Goal: Task Accomplishment & Management: Complete application form

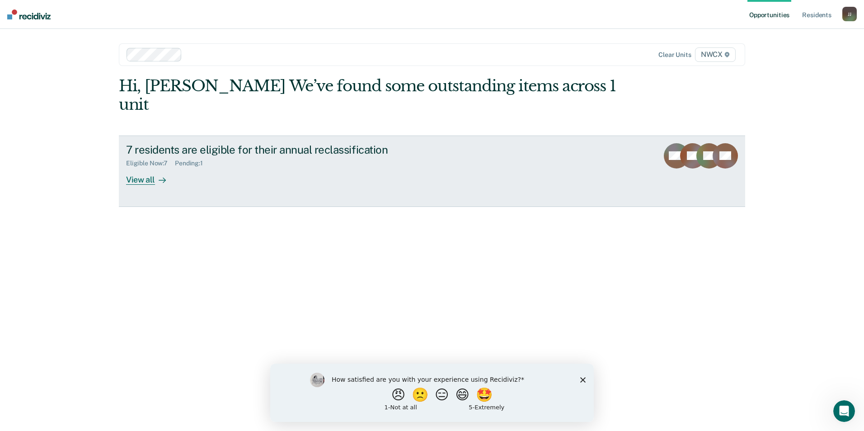
click at [140, 167] on div "View all" at bounding box center [151, 176] width 51 height 18
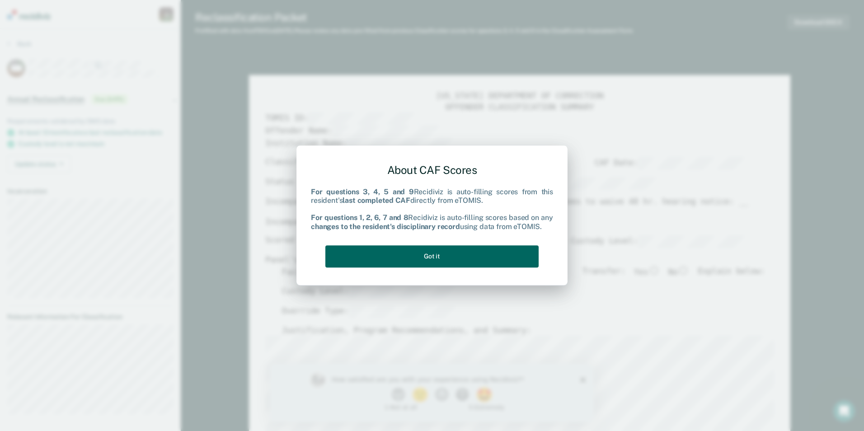
click at [434, 254] on button "Got it" at bounding box center [431, 256] width 213 height 22
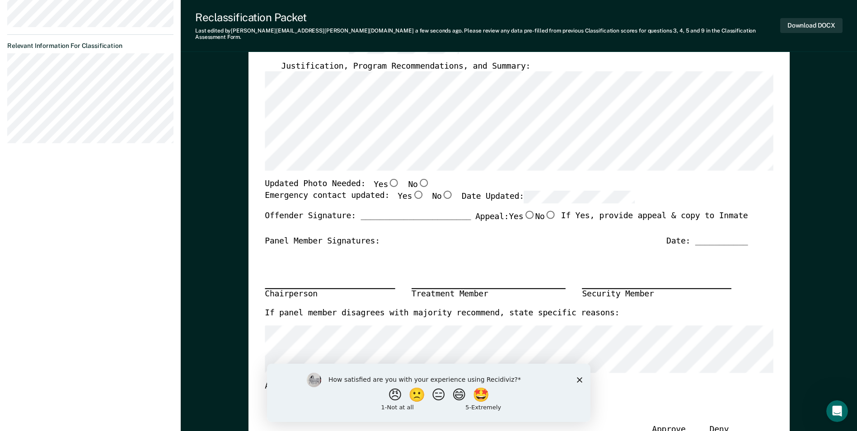
click at [418, 179] on input "No" at bounding box center [424, 183] width 12 height 8
type textarea "x"
radio input "true"
click at [412, 191] on input "Yes" at bounding box center [418, 195] width 12 height 8
type textarea "x"
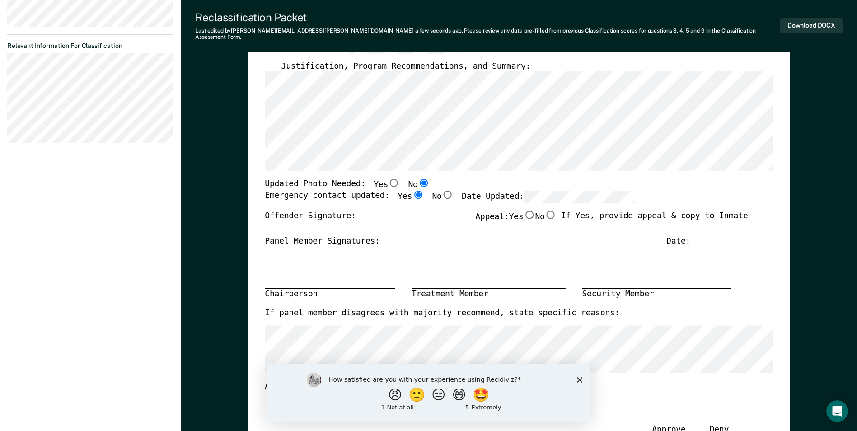
radio input "true"
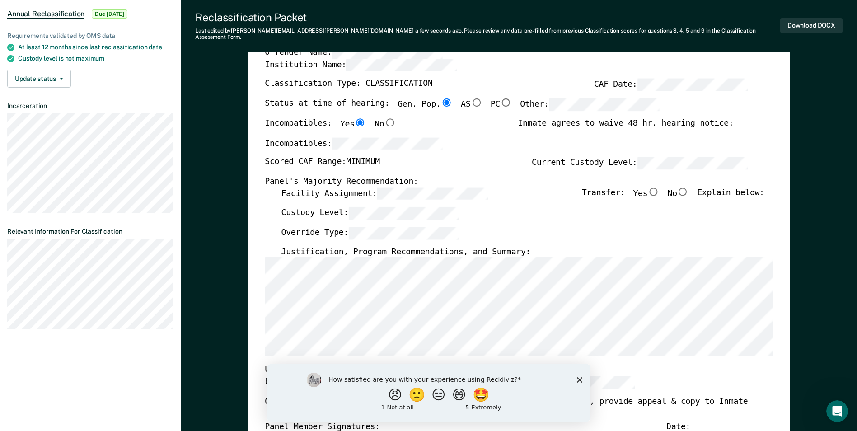
scroll to position [45, 0]
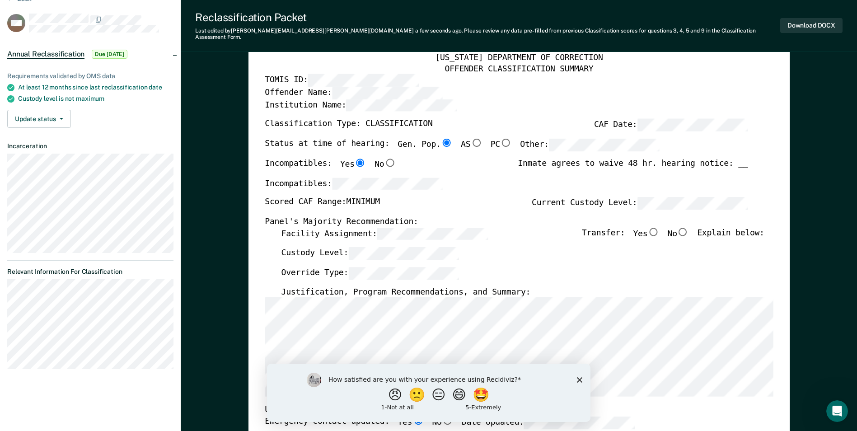
click at [689, 227] on input "No" at bounding box center [683, 231] width 12 height 8
type textarea "x"
radio input "true"
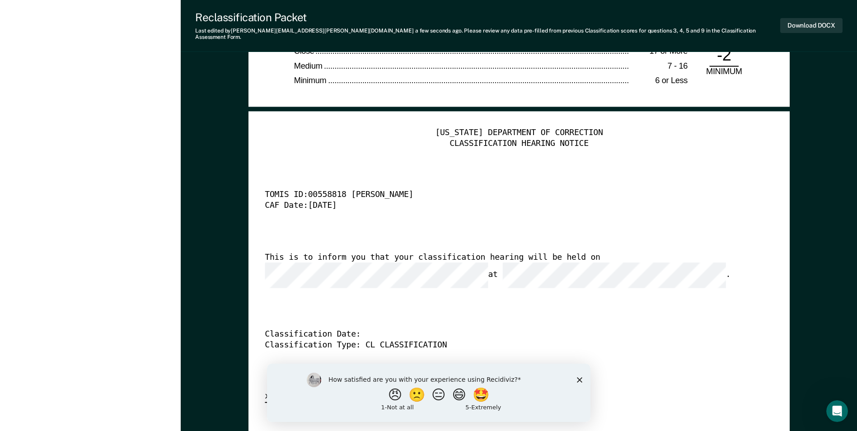
scroll to position [2214, 0]
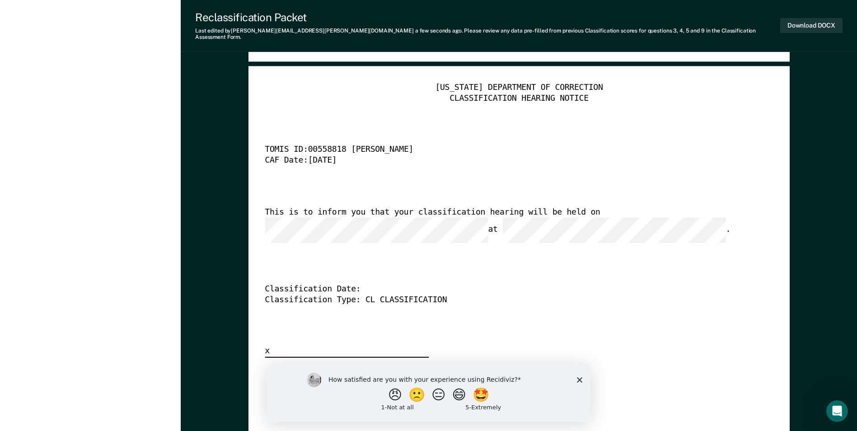
click at [448, 295] on div "Classification Type: CL CLASSIFICATION" at bounding box center [506, 300] width 483 height 11
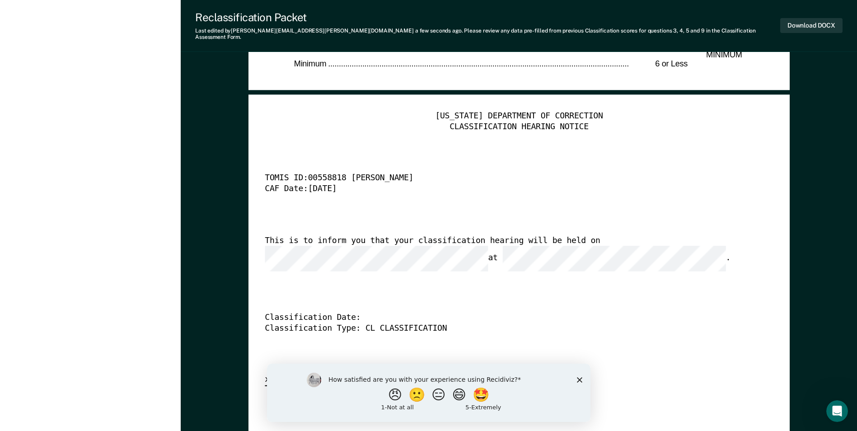
scroll to position [2169, 0]
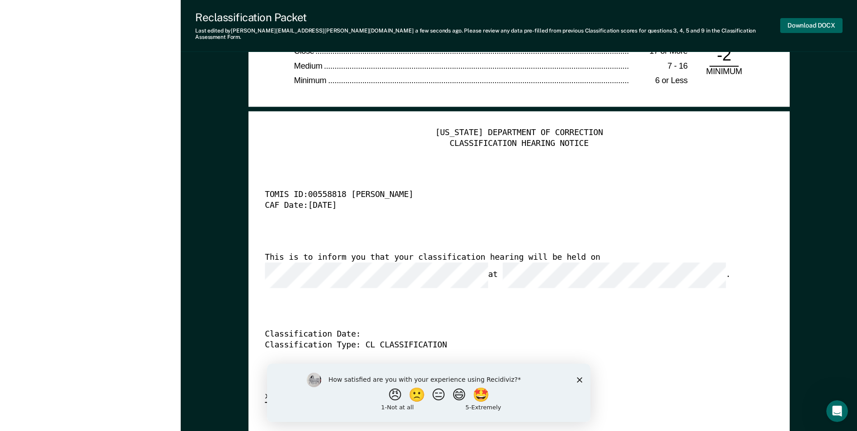
click at [817, 20] on button "Download DOCX" at bounding box center [811, 25] width 62 height 15
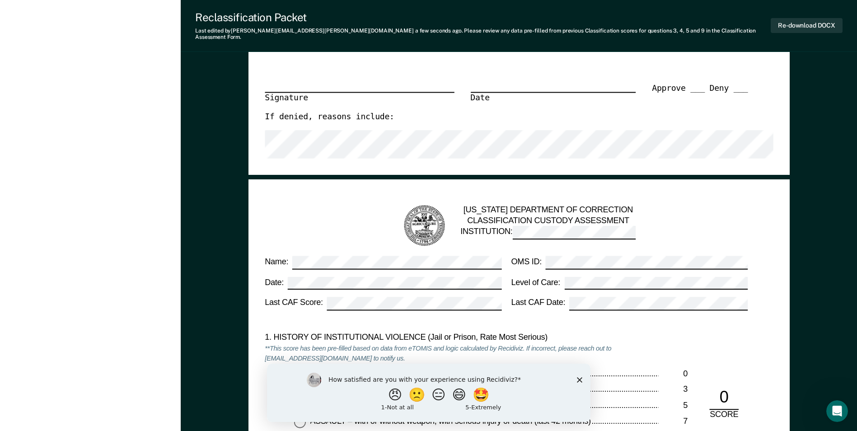
scroll to position [452, 0]
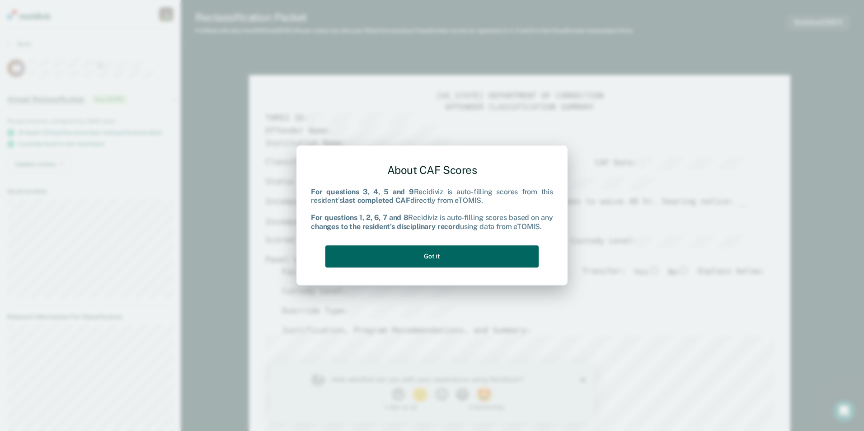
click at [432, 253] on button "Got it" at bounding box center [431, 256] width 213 height 22
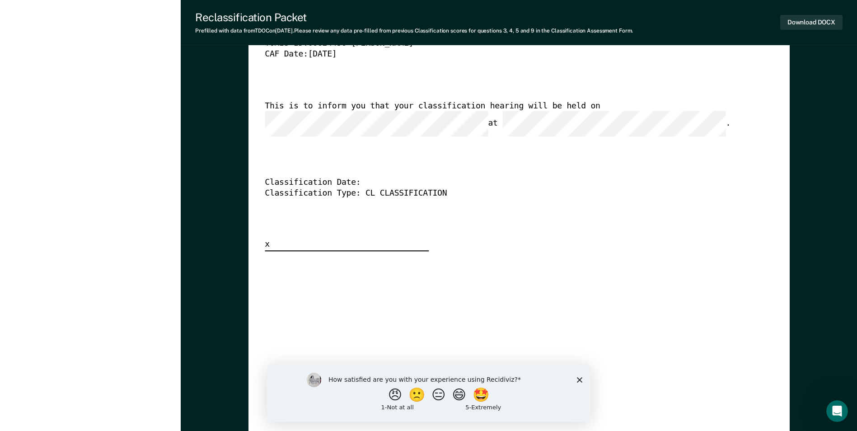
scroll to position [2395, 0]
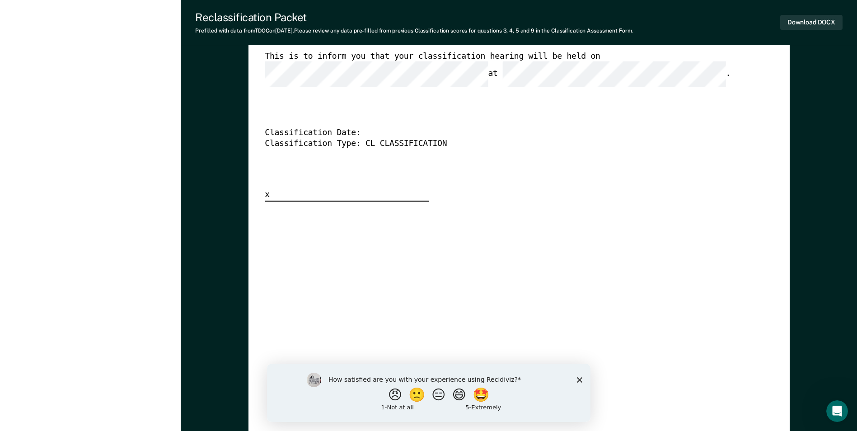
click at [602, 279] on div "[US_STATE] DEPARTMENT OF CORRECTION CLASSIFICATION HEARING NOTICE TOMIS ID: 006…" at bounding box center [519, 262] width 508 height 672
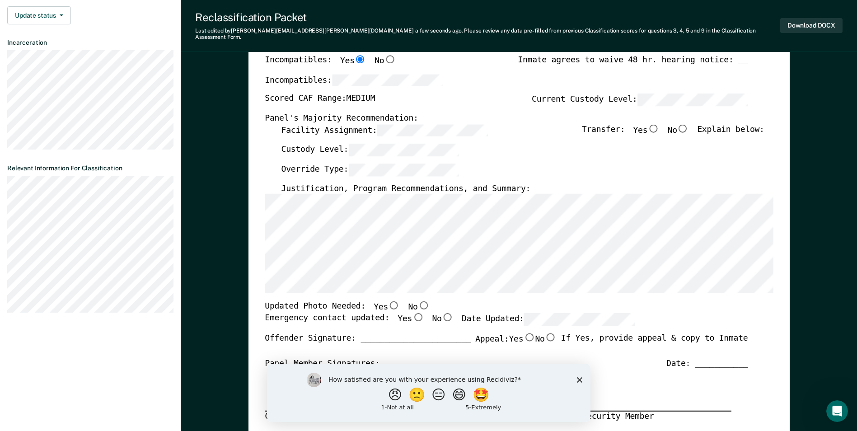
scroll to position [164, 0]
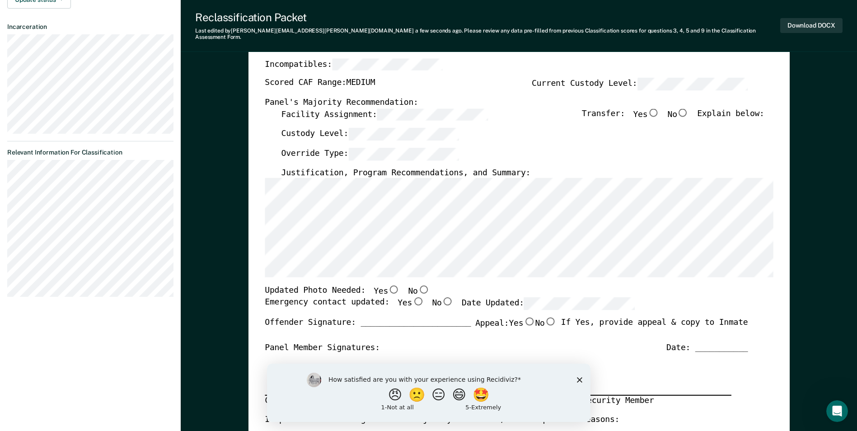
click at [593, 354] on div "Chairperson Treatment Member Security Member" at bounding box center [506, 384] width 483 height 61
click at [418, 286] on input "No" at bounding box center [424, 290] width 12 height 8
type textarea "x"
radio input "true"
click at [412, 297] on input "Yes" at bounding box center [418, 301] width 12 height 8
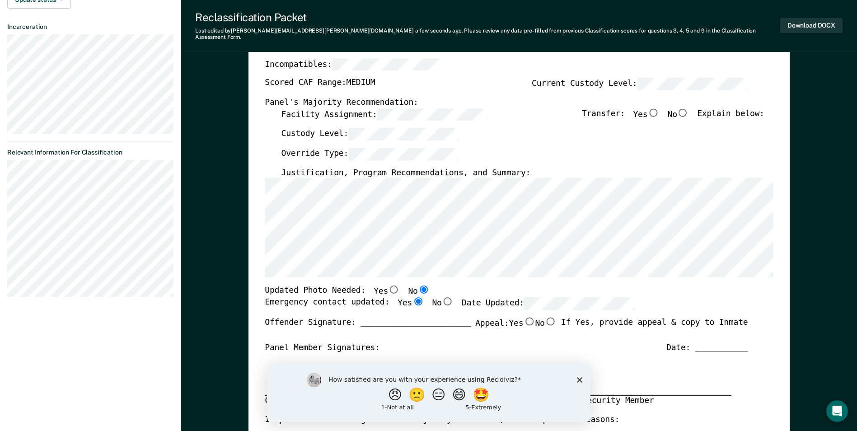
type textarea "x"
radio input "true"
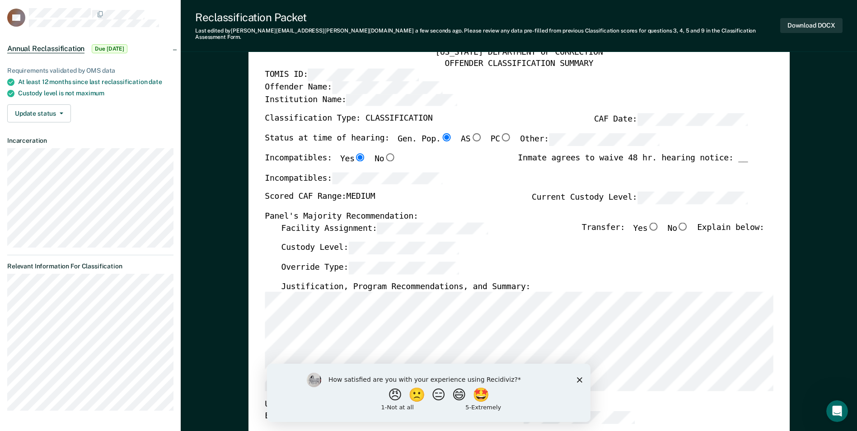
scroll to position [0, 0]
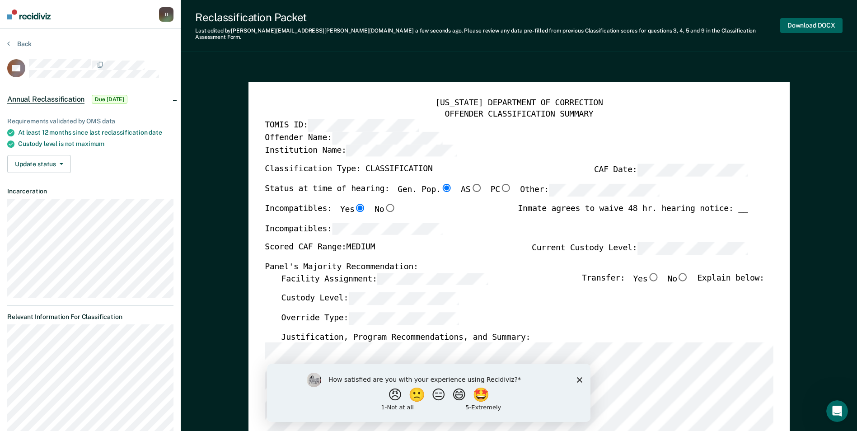
click at [817, 22] on button "Download DOCX" at bounding box center [811, 25] width 62 height 15
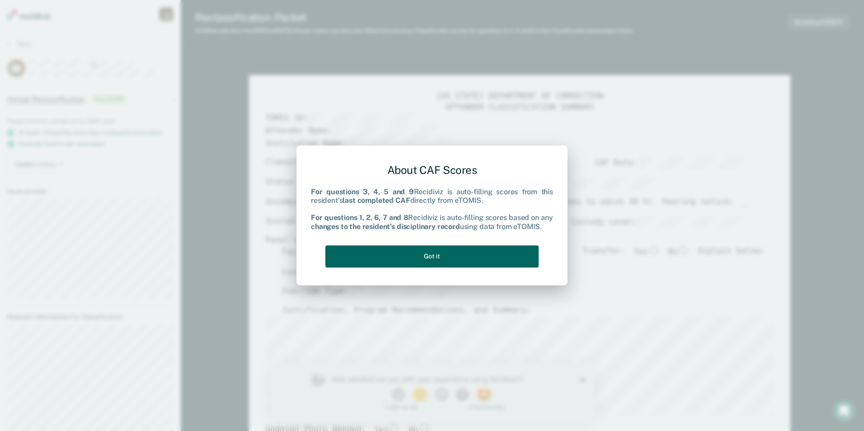
click at [413, 254] on button "Got it" at bounding box center [431, 256] width 213 height 22
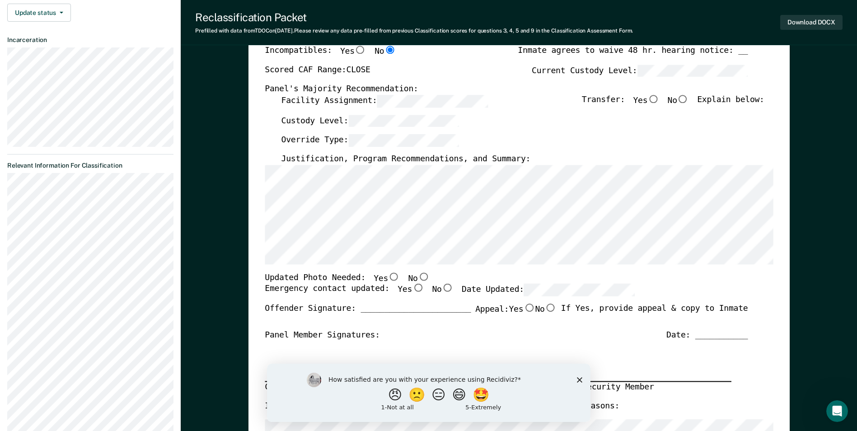
scroll to position [136, 0]
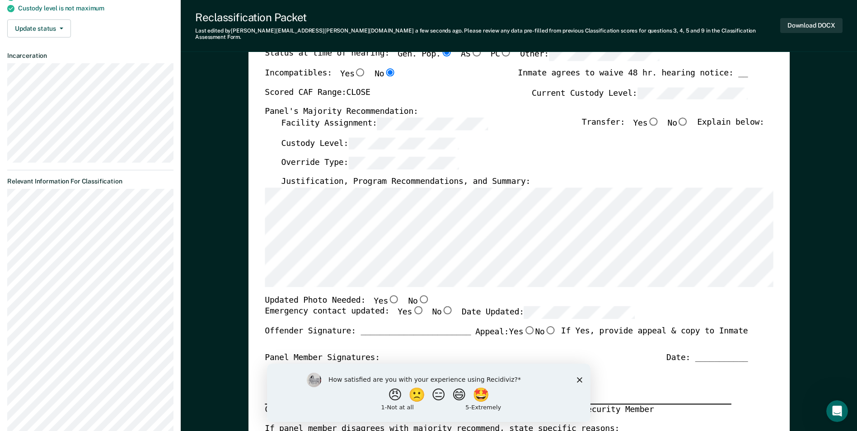
click at [689, 117] on input "No" at bounding box center [683, 121] width 12 height 8
type textarea "x"
radio input "true"
click at [620, 352] on div "Panel Member Signatures: Date: ___________" at bounding box center [506, 357] width 483 height 11
click at [418, 295] on input "No" at bounding box center [424, 299] width 12 height 8
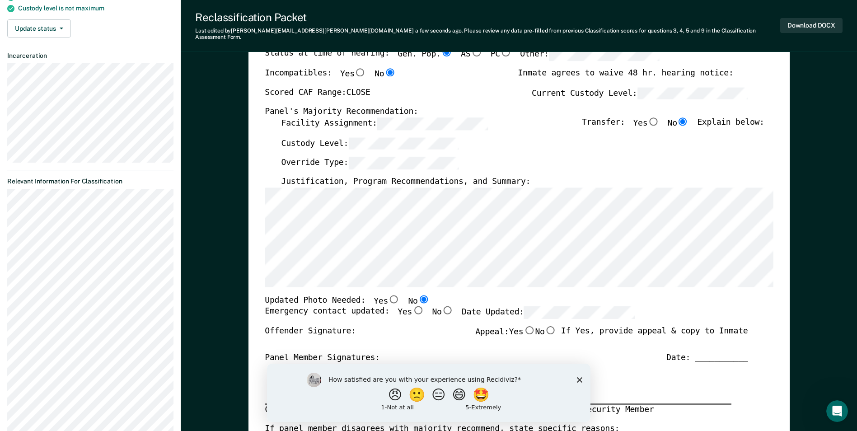
type textarea "x"
radio input "true"
drag, startPoint x: 404, startPoint y: 302, endPoint x: 420, endPoint y: 333, distance: 34.4
click at [412, 306] on input "Yes" at bounding box center [418, 310] width 12 height 8
type textarea "x"
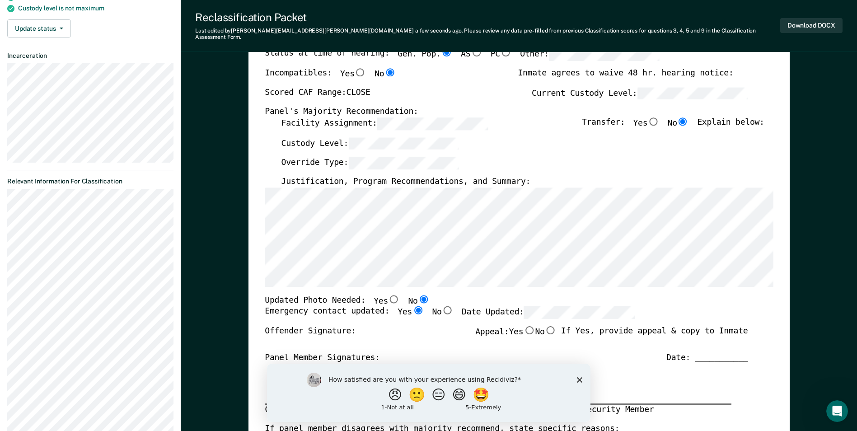
radio input "true"
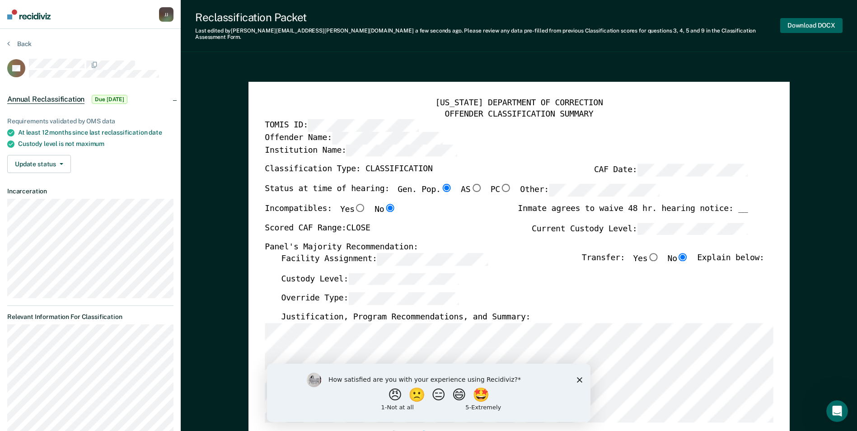
scroll to position [0, 0]
click at [811, 21] on button "Download DOCX" at bounding box center [811, 25] width 62 height 15
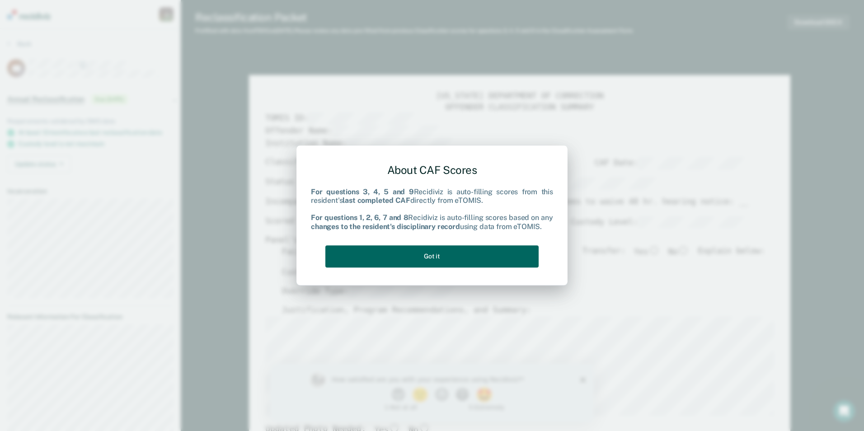
click at [447, 255] on button "Got it" at bounding box center [431, 256] width 213 height 22
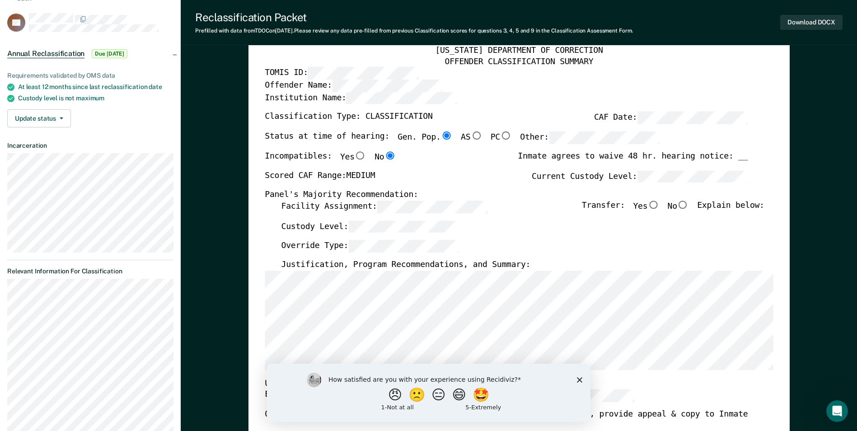
scroll to position [45, 0]
click at [688, 205] on input "No" at bounding box center [683, 205] width 12 height 8
type textarea "x"
radio input "true"
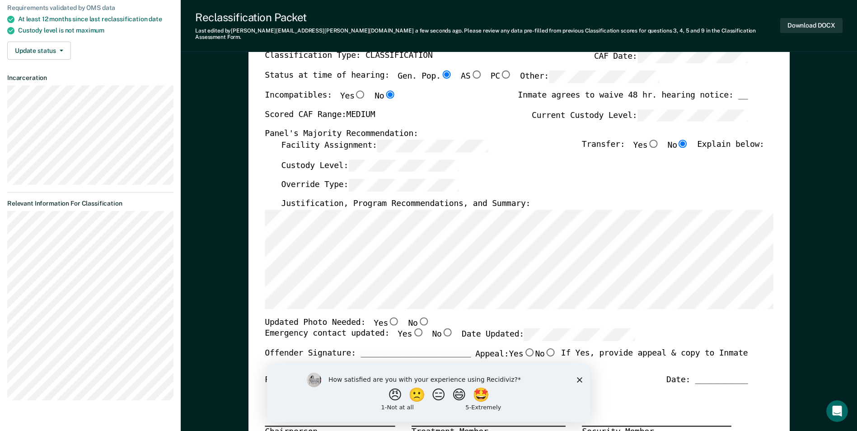
scroll to position [136, 0]
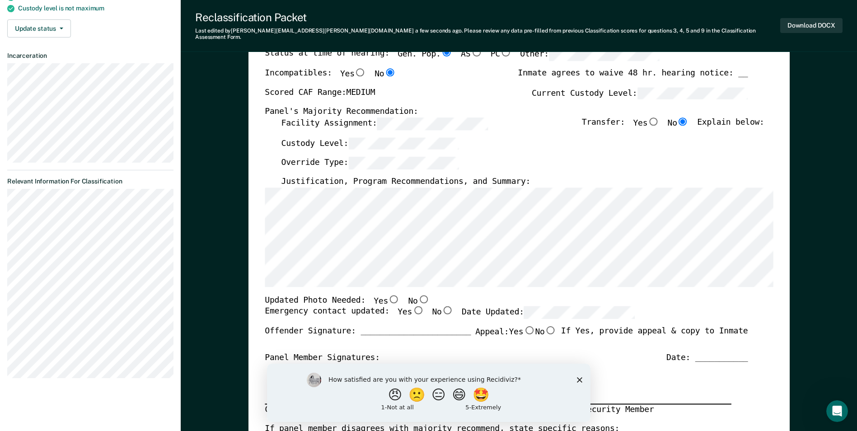
click at [418, 295] on input "No" at bounding box center [424, 299] width 12 height 8
type textarea "x"
radio input "true"
click at [412, 306] on input "Yes" at bounding box center [418, 310] width 12 height 8
type textarea "x"
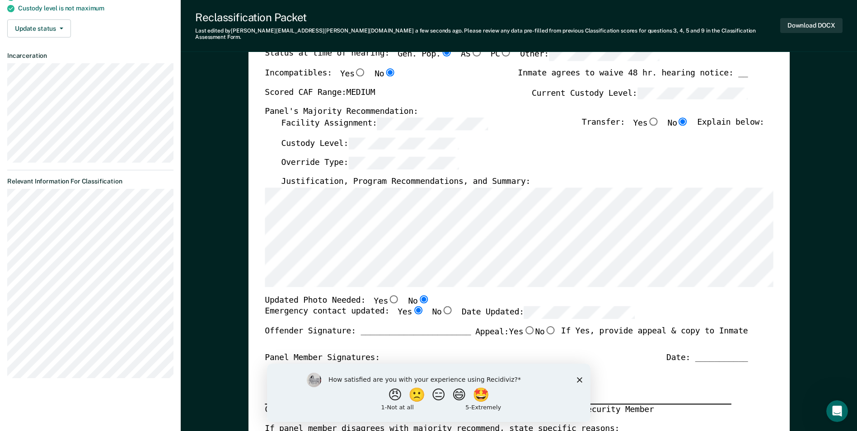
radio input "true"
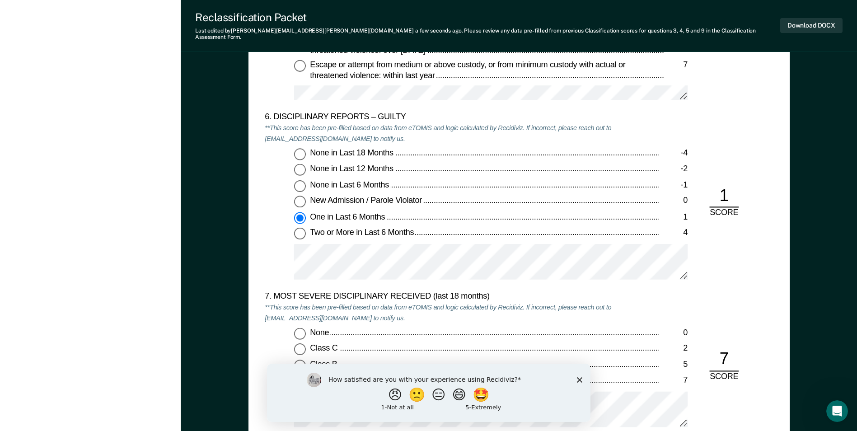
scroll to position [1310, 0]
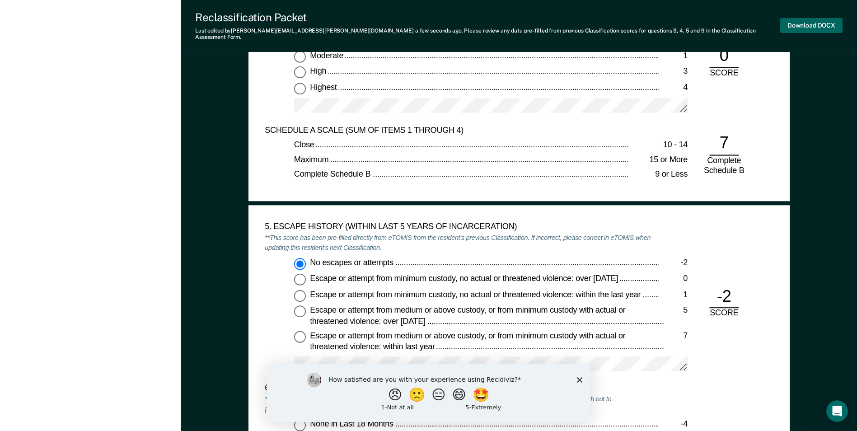
drag, startPoint x: 814, startPoint y: 23, endPoint x: 808, endPoint y: 26, distance: 6.1
click at [813, 23] on button "Download DOCX" at bounding box center [811, 25] width 62 height 15
click at [823, 241] on div "[US_STATE] DEPARTMENT OF CORRECTION OFFENDER CLASSIFICATION SUMMARY TOMIS ID: O…" at bounding box center [519, 273] width 676 height 3043
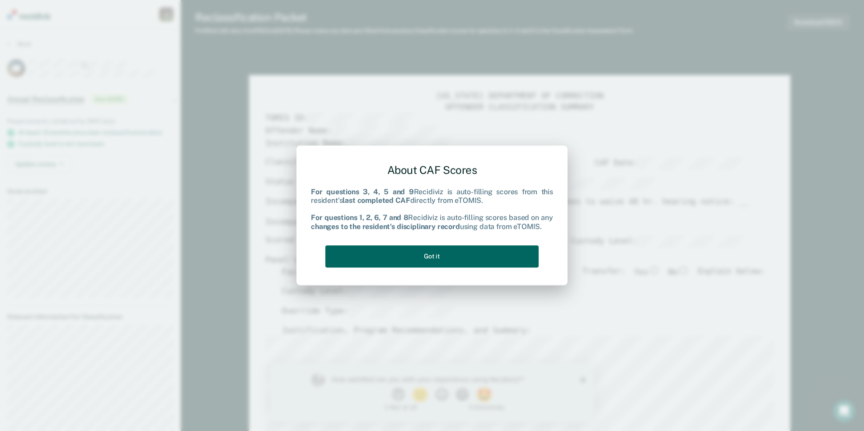
click at [431, 254] on button "Got it" at bounding box center [431, 256] width 213 height 22
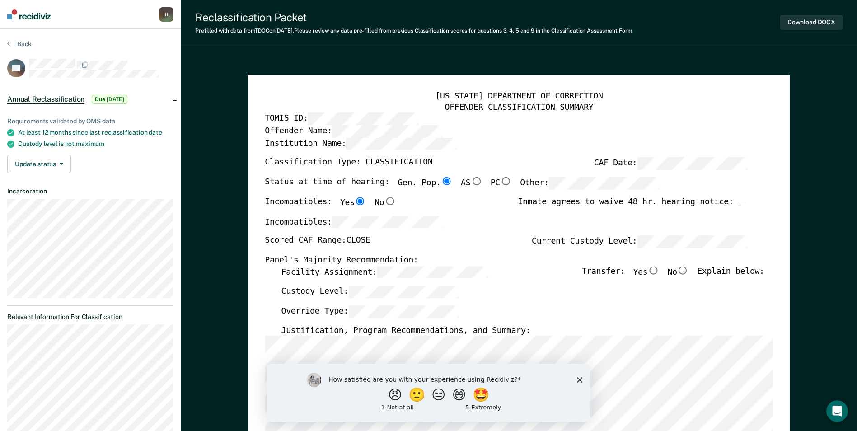
click at [689, 270] on input "No" at bounding box center [683, 270] width 12 height 8
type textarea "x"
radio input "true"
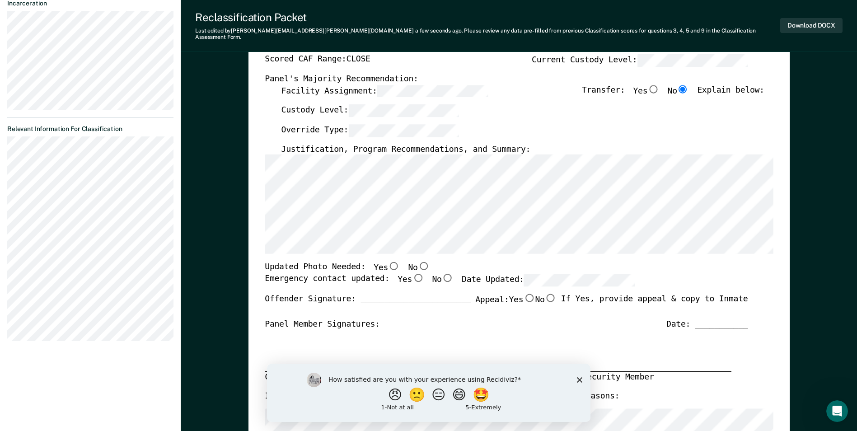
scroll to position [169, 0]
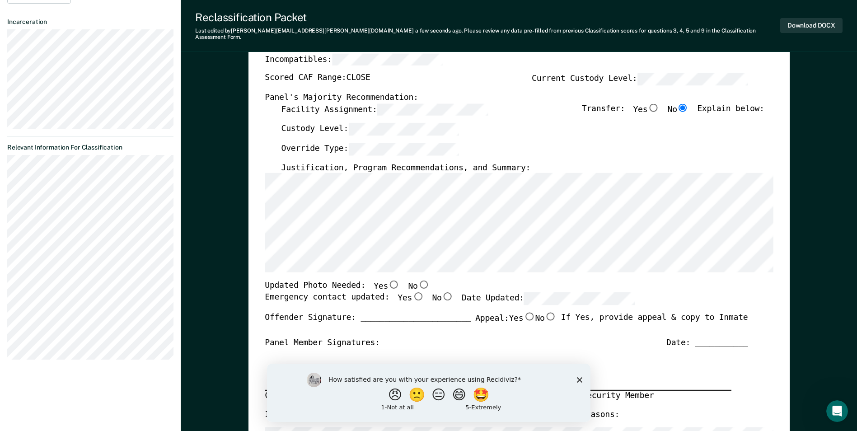
click at [418, 281] on input "No" at bounding box center [424, 285] width 12 height 8
type textarea "x"
radio input "true"
click at [412, 292] on input "Yes" at bounding box center [418, 296] width 12 height 8
type textarea "x"
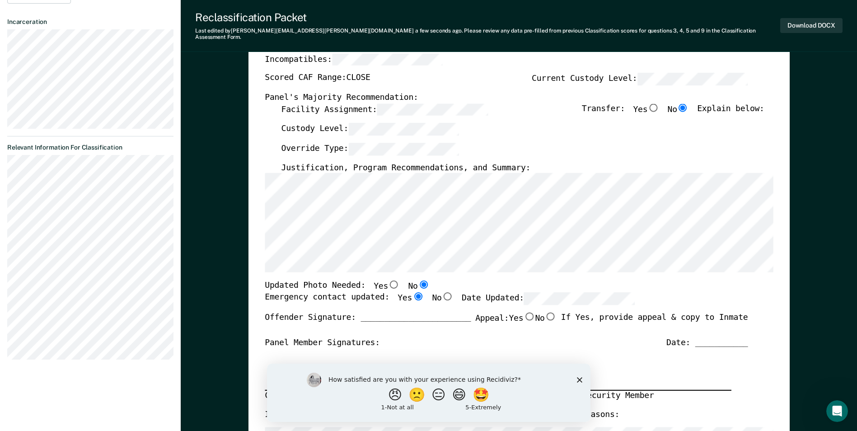
radio input "true"
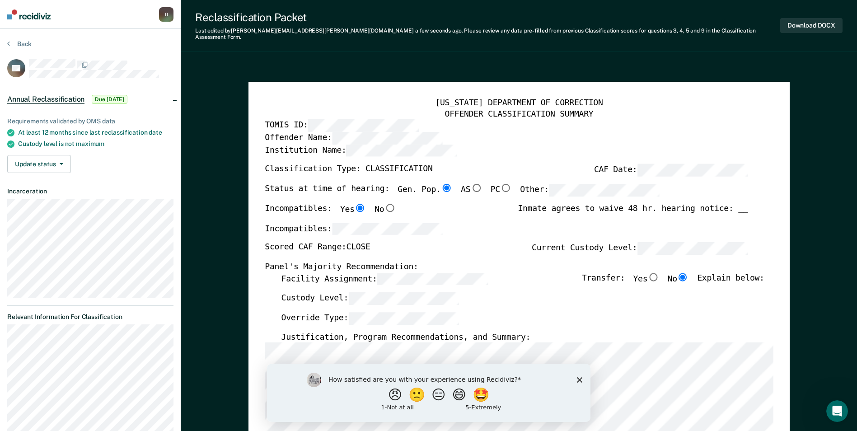
scroll to position [0, 0]
click at [542, 282] on div "Facility Assignment: Transfer: Yes No Explain below:" at bounding box center [522, 282] width 483 height 20
click at [811, 23] on button "Download DOCX" at bounding box center [811, 25] width 62 height 15
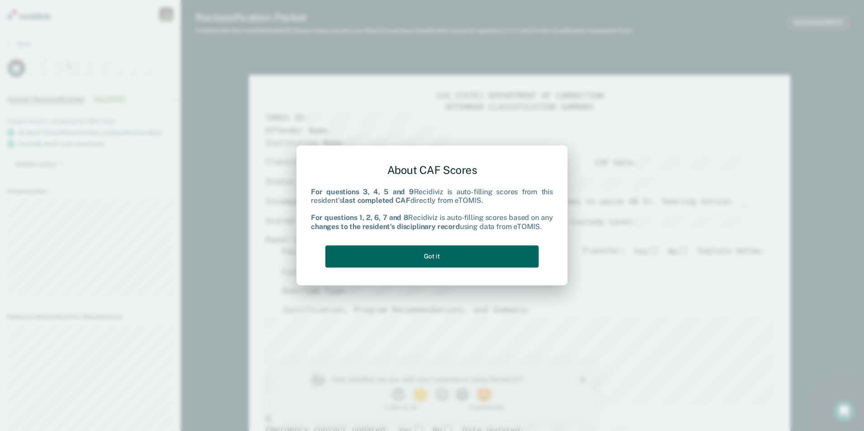
click at [423, 257] on button "Got it" at bounding box center [431, 256] width 213 height 22
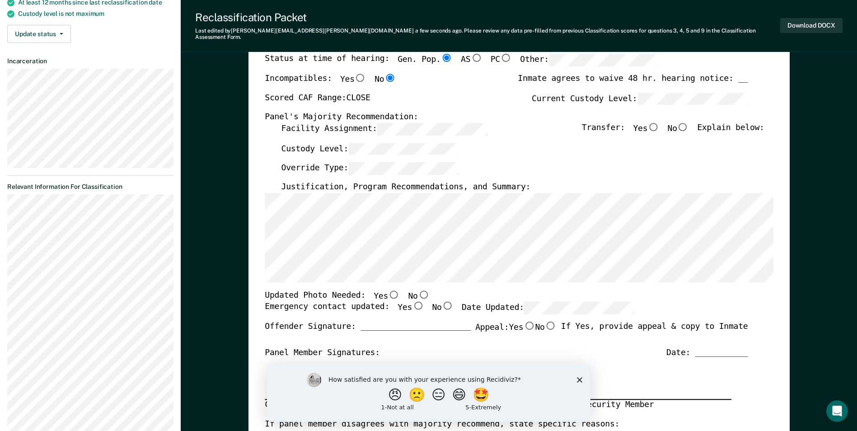
scroll to position [136, 0]
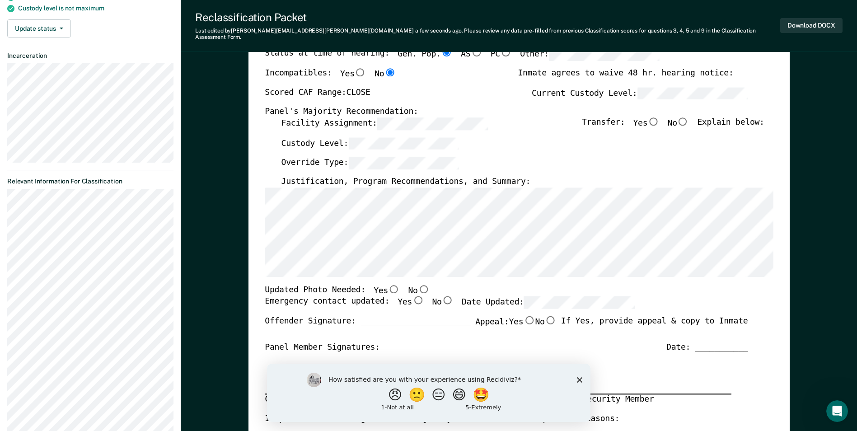
click at [388, 285] on input "Yes" at bounding box center [394, 289] width 12 height 8
type textarea "x"
radio input "true"
click at [412, 296] on input "Yes" at bounding box center [418, 300] width 12 height 8
type textarea "x"
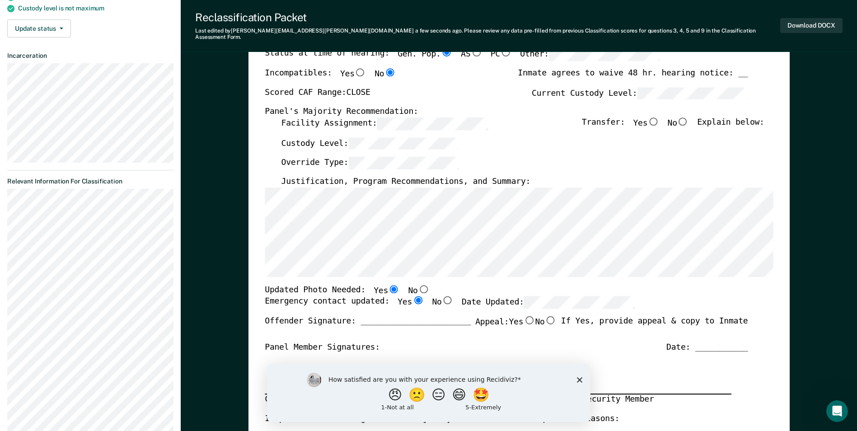
radio input "true"
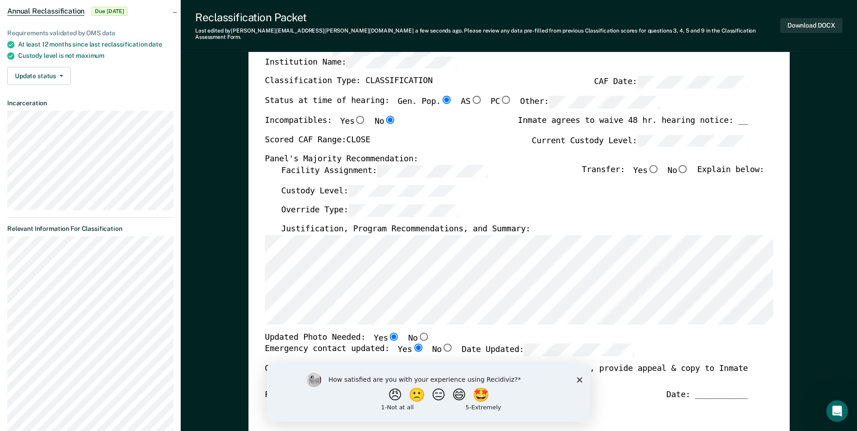
scroll to position [0, 0]
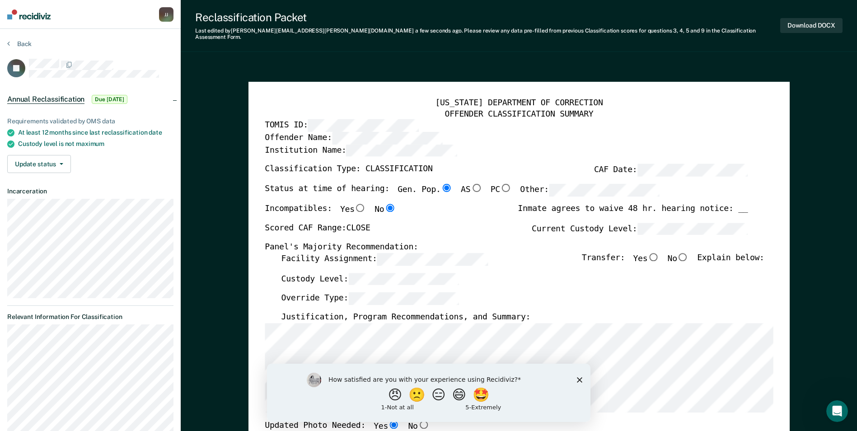
drag, startPoint x: 689, startPoint y: 248, endPoint x: 690, endPoint y: 261, distance: 13.1
click at [689, 253] on input "No" at bounding box center [683, 257] width 12 height 8
type textarea "x"
radio input "true"
click at [814, 20] on button "Download DOCX" at bounding box center [811, 25] width 62 height 15
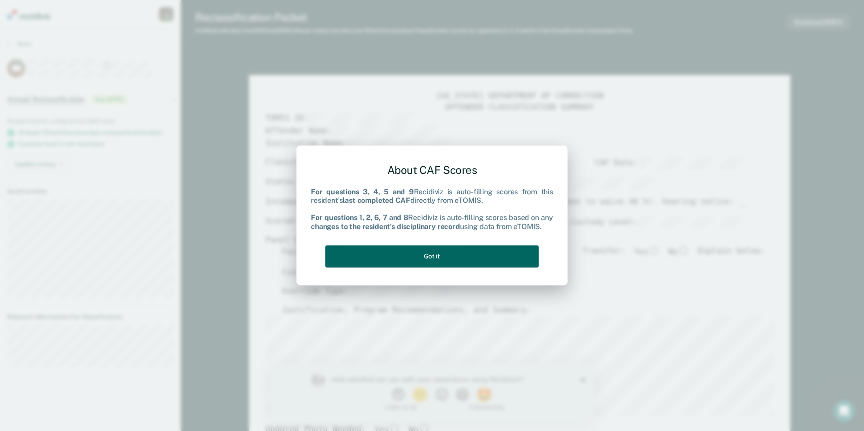
click at [424, 253] on button "Got it" at bounding box center [431, 256] width 213 height 22
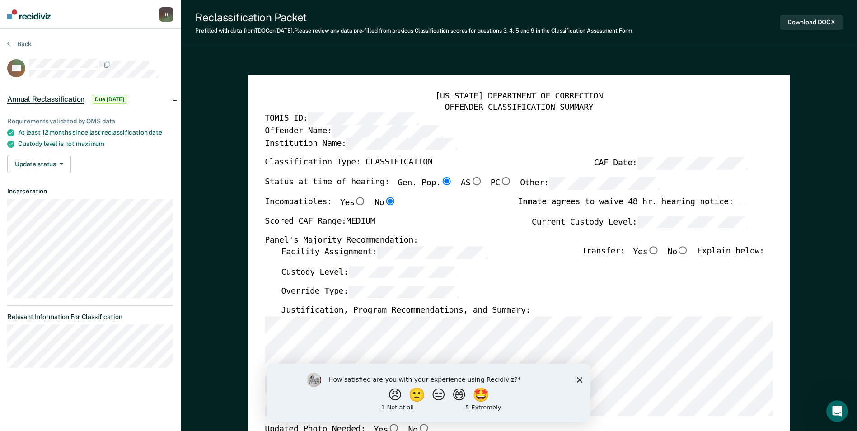
click at [689, 250] on input "No" at bounding box center [683, 250] width 12 height 8
type textarea "x"
radio input "true"
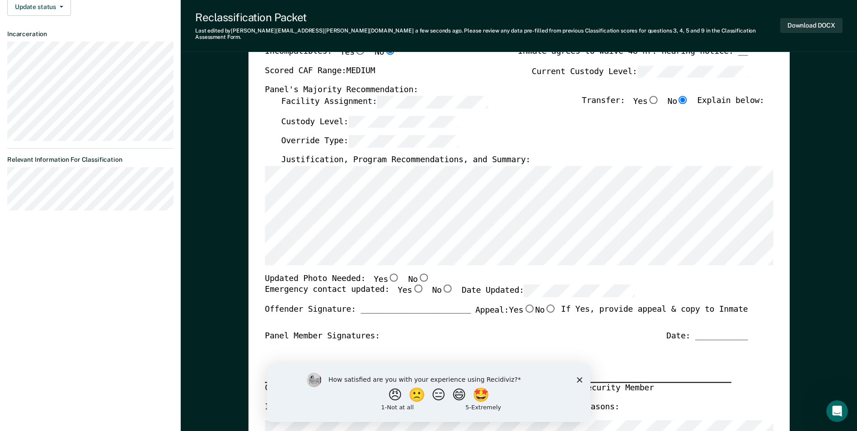
scroll to position [181, 0]
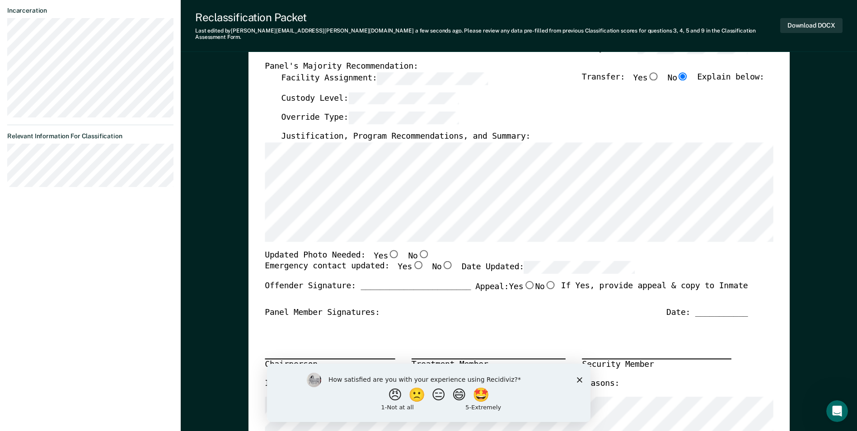
click at [388, 249] on input "Yes" at bounding box center [394, 253] width 12 height 8
type textarea "x"
radio input "true"
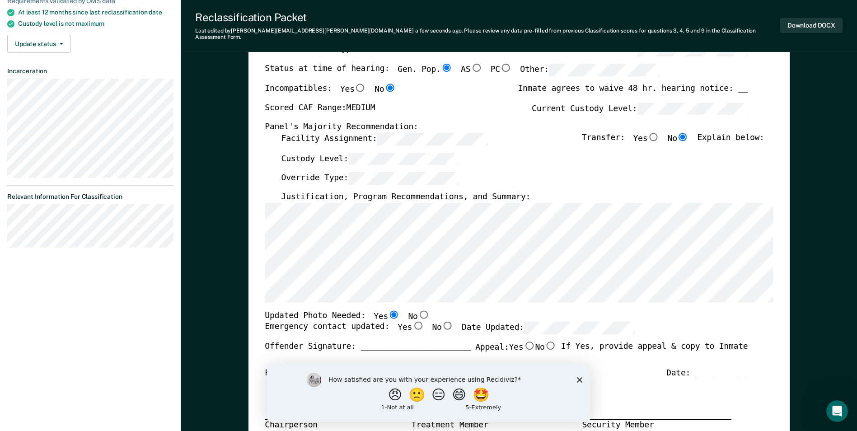
scroll to position [136, 0]
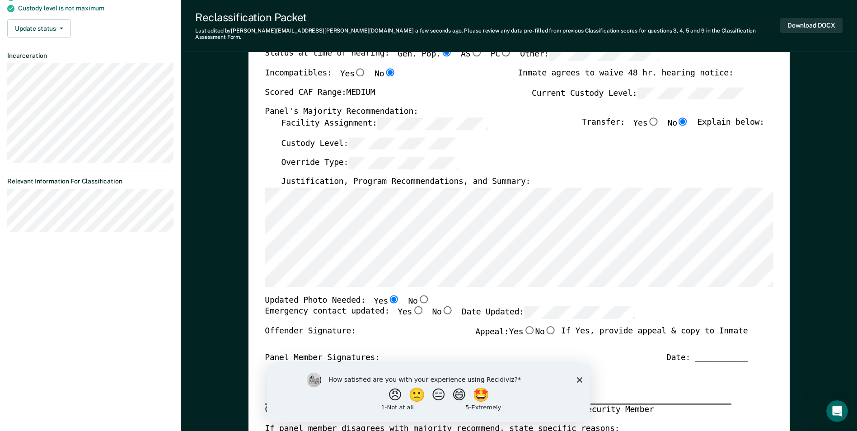
click at [418, 295] on input "No" at bounding box center [424, 299] width 12 height 8
type textarea "x"
radio input "false"
radio input "true"
click at [412, 306] on input "Yes" at bounding box center [418, 310] width 12 height 8
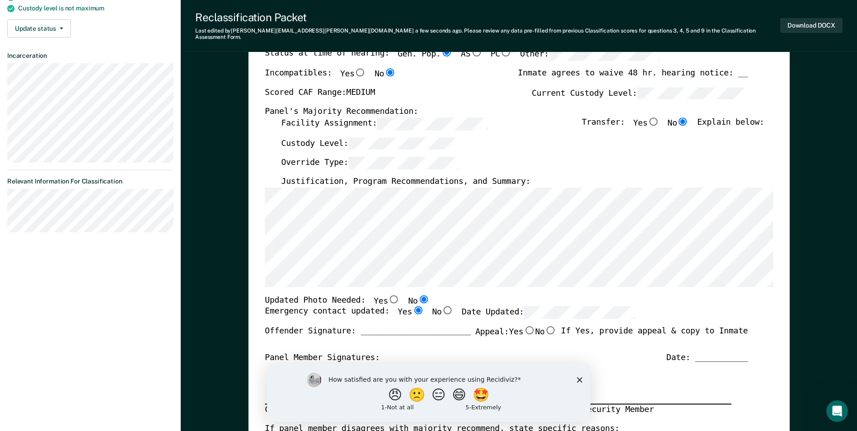
type textarea "x"
radio input "true"
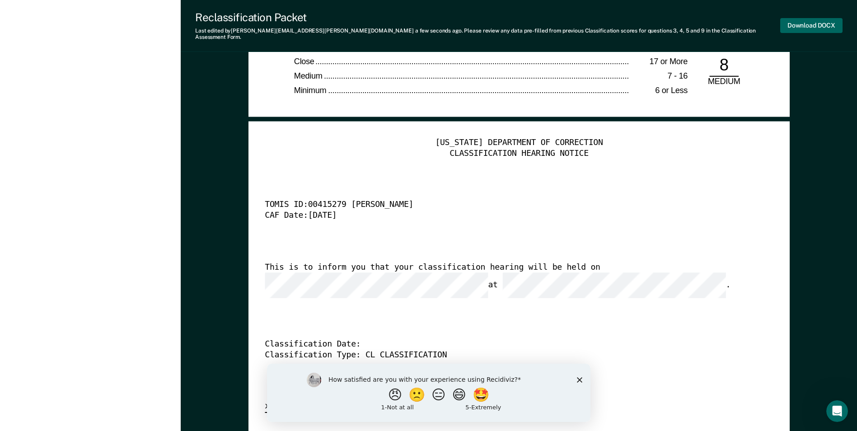
scroll to position [0, 0]
click at [809, 19] on button "Download DOCX" at bounding box center [811, 25] width 62 height 15
drag, startPoint x: 503, startPoint y: 238, endPoint x: 479, endPoint y: 216, distance: 33.3
click at [503, 235] on div "[US_STATE] DEPARTMENT OF CORRECTION CLASSIFICATION HEARING NOTICE TOMIS ID: 004…" at bounding box center [519, 275] width 508 height 275
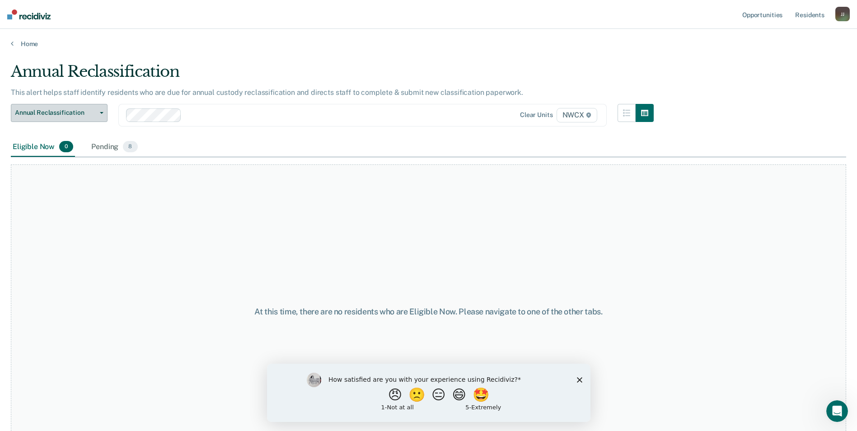
click at [99, 113] on span "button" at bounding box center [99, 113] width 7 height 2
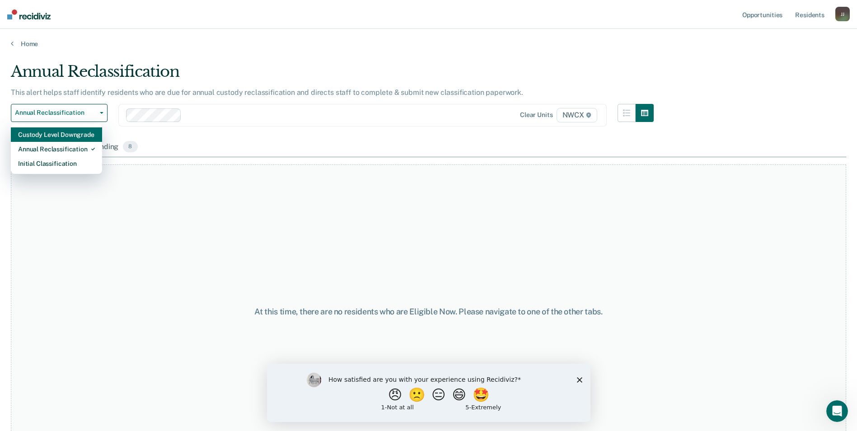
click at [77, 133] on div "Custody Level Downgrade" at bounding box center [56, 134] width 77 height 14
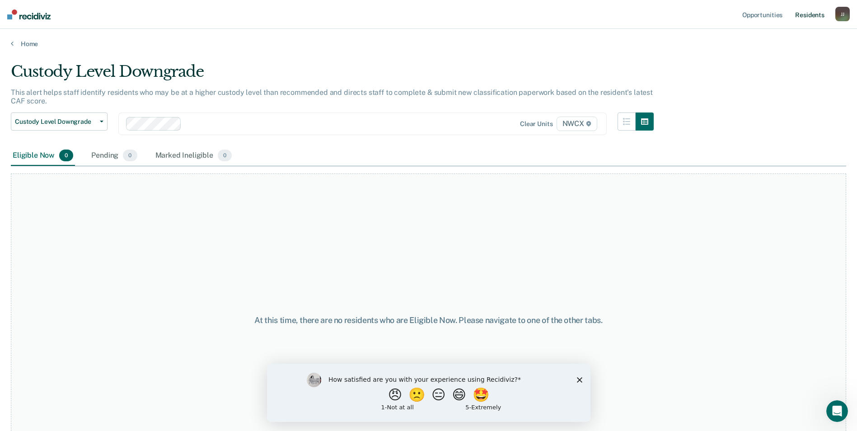
click at [807, 14] on link "Resident s" at bounding box center [810, 14] width 33 height 29
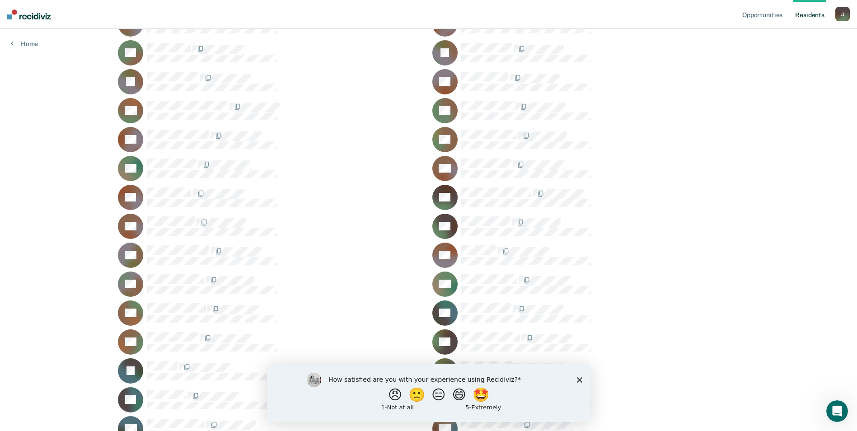
scroll to position [186, 0]
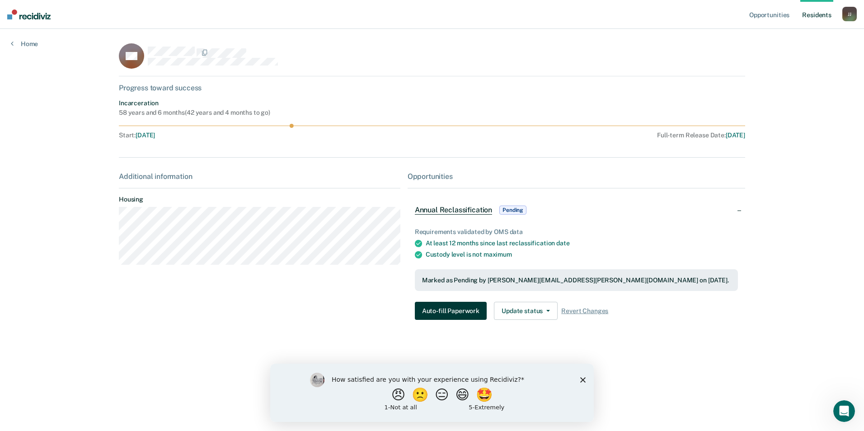
click at [440, 310] on button "Auto-fill Paperwork" at bounding box center [451, 311] width 72 height 18
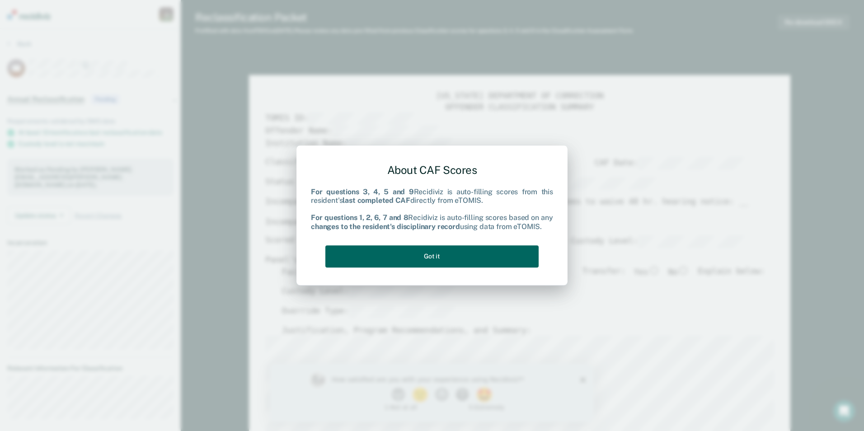
click at [432, 258] on button "Got it" at bounding box center [431, 256] width 213 height 22
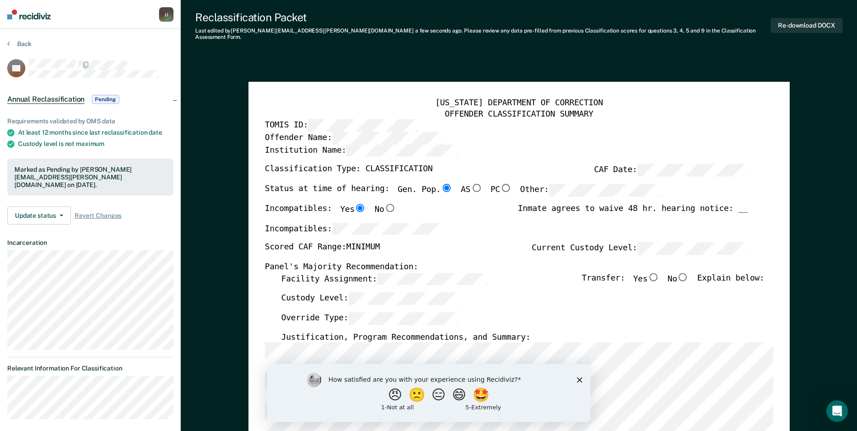
click at [689, 272] on input "No" at bounding box center [683, 276] width 12 height 8
type textarea "x"
radio input "true"
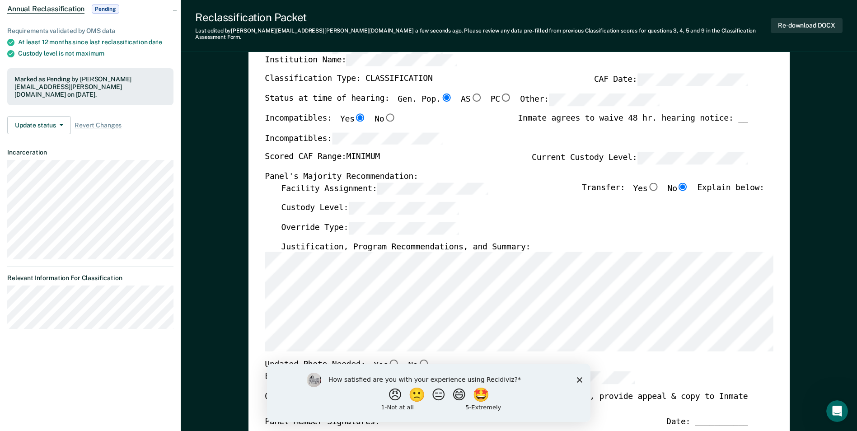
scroll to position [136, 0]
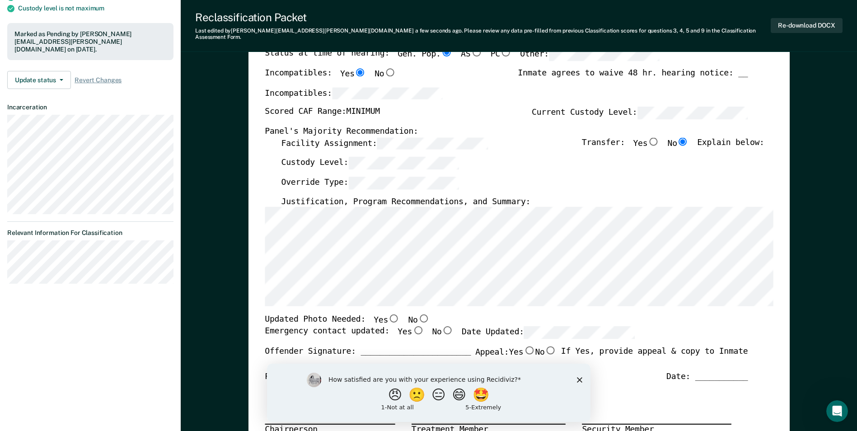
click at [388, 315] on input "Yes" at bounding box center [394, 319] width 12 height 8
type textarea "x"
radio input "true"
click at [388, 315] on input "Yes" at bounding box center [394, 319] width 12 height 8
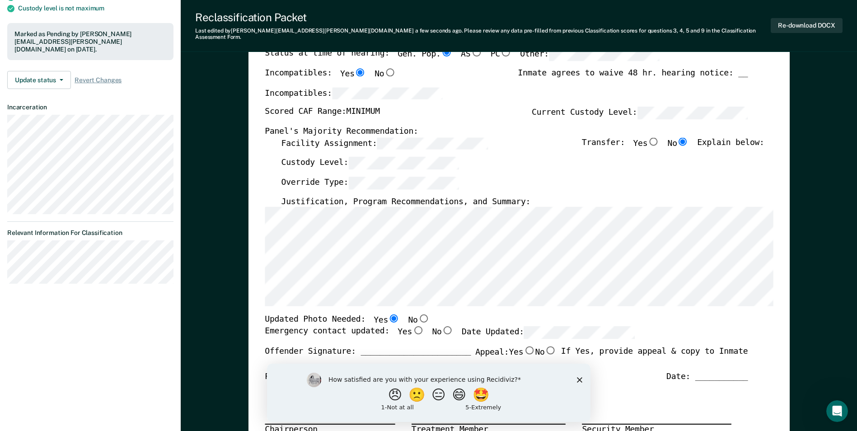
click at [418, 315] on input "No" at bounding box center [424, 319] width 12 height 8
type textarea "x"
radio input "false"
radio input "true"
click at [412, 326] on input "Yes" at bounding box center [418, 330] width 12 height 8
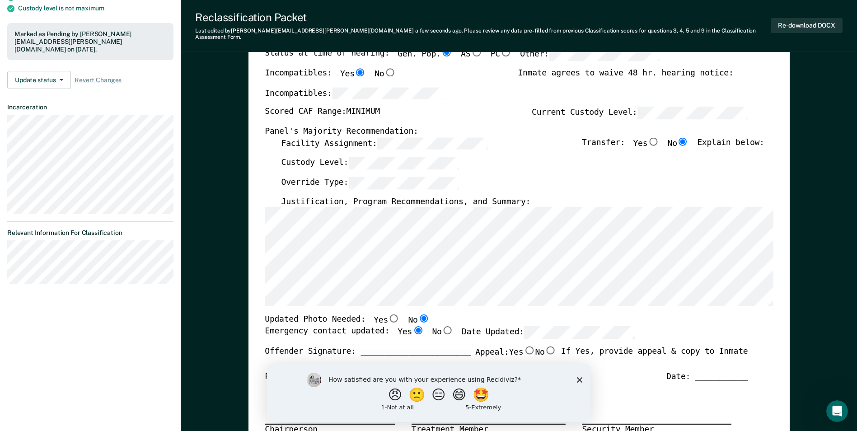
type textarea "x"
radio input "true"
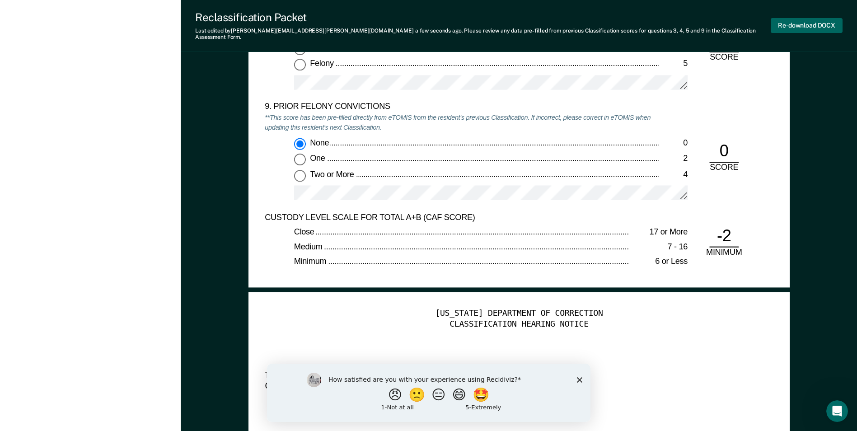
scroll to position [0, 0]
click at [803, 22] on button "Re-download DOCX" at bounding box center [807, 25] width 72 height 15
type textarea "x"
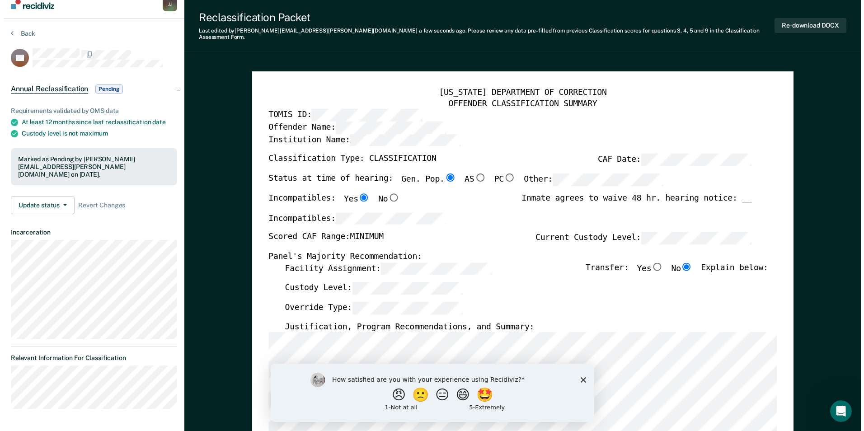
scroll to position [0, 0]
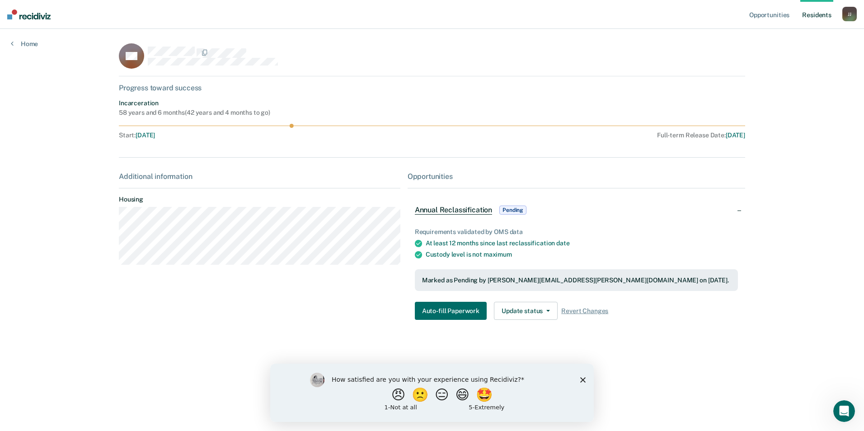
click at [819, 16] on link "Resident s" at bounding box center [816, 14] width 33 height 29
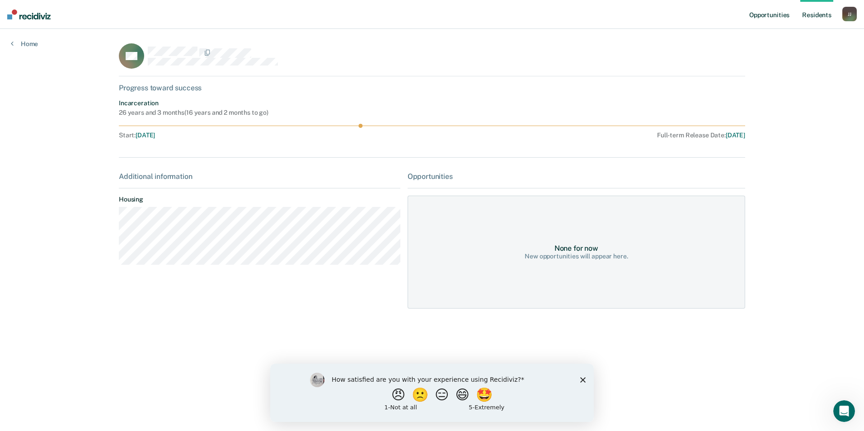
click at [766, 12] on link "Opportunities" at bounding box center [769, 14] width 44 height 29
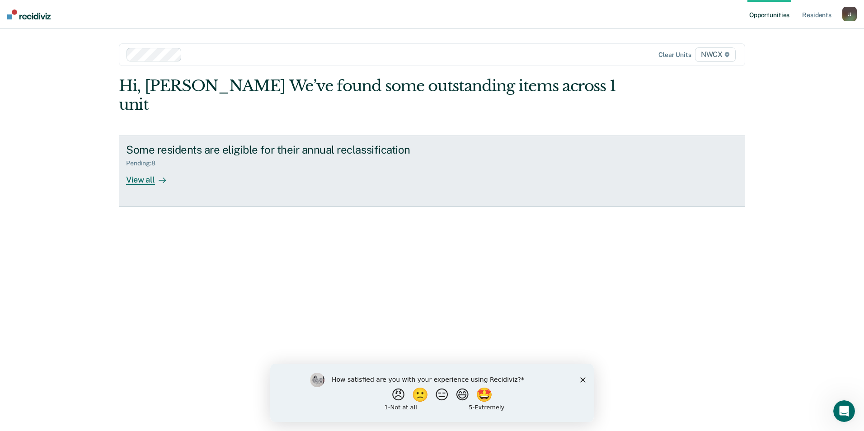
click at [156, 174] on div at bounding box center [160, 179] width 11 height 10
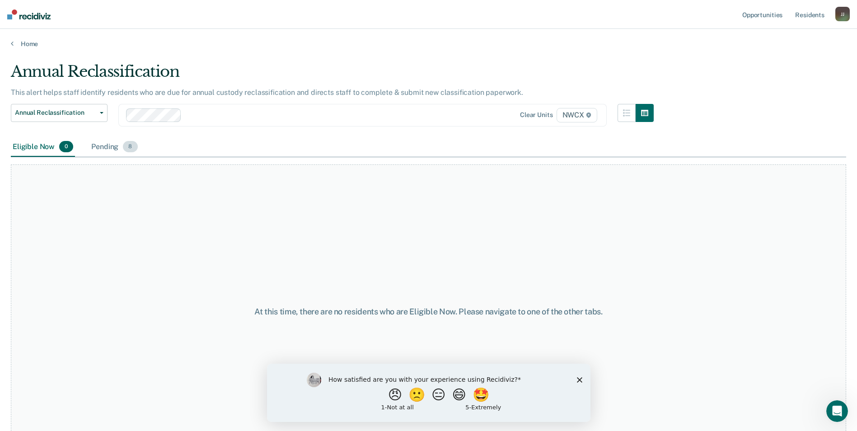
click at [127, 146] on span "8" at bounding box center [130, 147] width 14 height 12
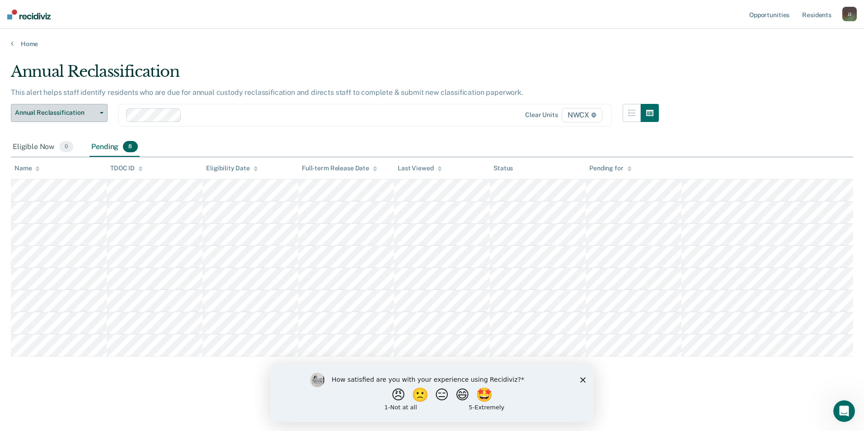
click at [99, 111] on button "Annual Reclassification" at bounding box center [59, 113] width 97 height 18
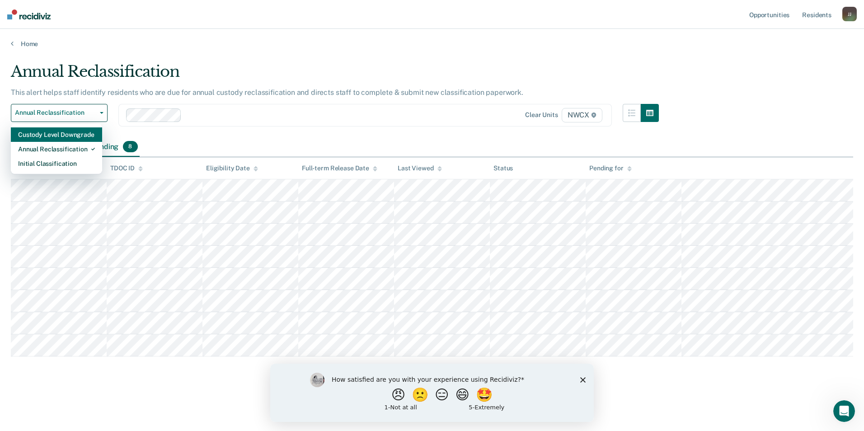
click at [68, 138] on div "Custody Level Downgrade" at bounding box center [56, 134] width 77 height 14
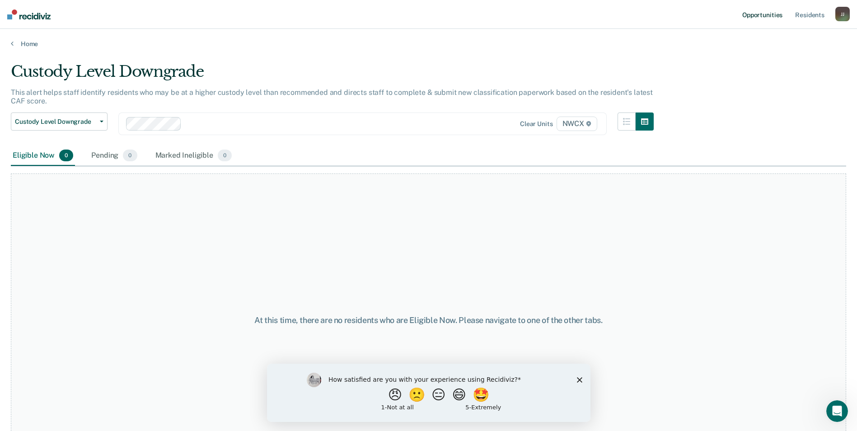
click at [758, 12] on link "Opportunities" at bounding box center [763, 14] width 44 height 29
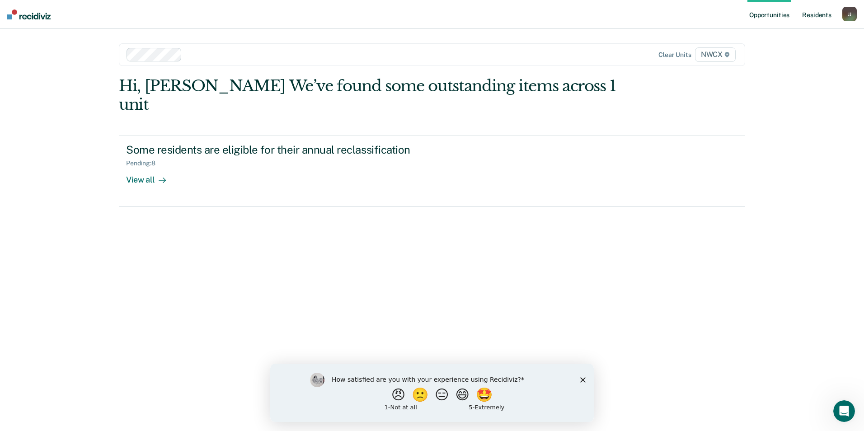
click at [818, 12] on link "Resident s" at bounding box center [816, 14] width 33 height 29
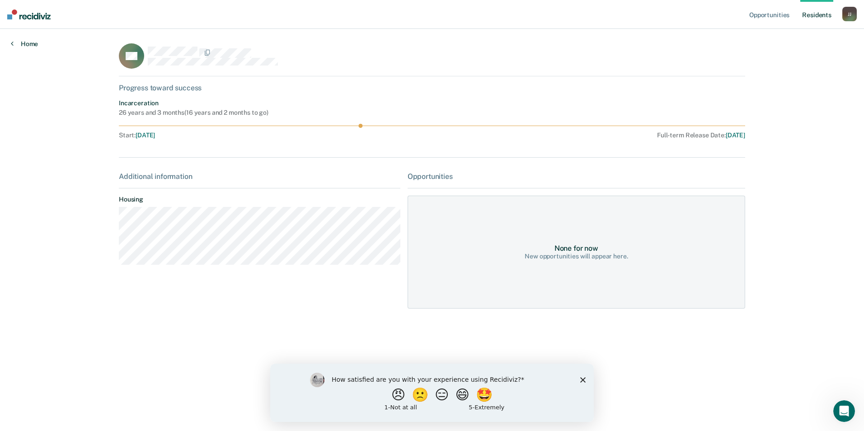
click at [30, 44] on link "Home" at bounding box center [24, 44] width 27 height 8
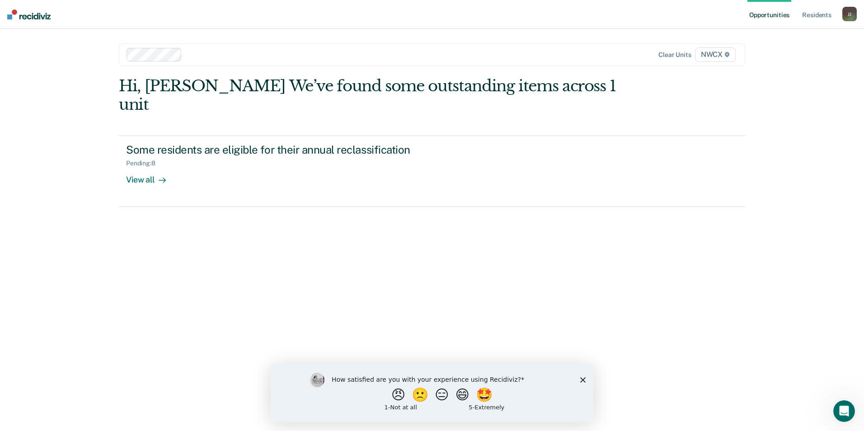
click at [850, 11] on div "J J" at bounding box center [849, 14] width 14 height 14
click at [785, 57] on link "Log Out" at bounding box center [813, 60] width 73 height 8
